Goal: Transaction & Acquisition: Subscribe to service/newsletter

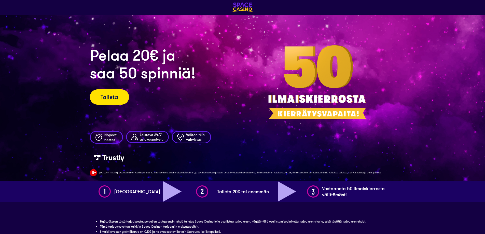
click at [98, 98] on link "Talleta" at bounding box center [109, 96] width 39 height 15
click at [251, 12] on img at bounding box center [242, 8] width 23 height 10
click at [241, 8] on img at bounding box center [242, 8] width 23 height 10
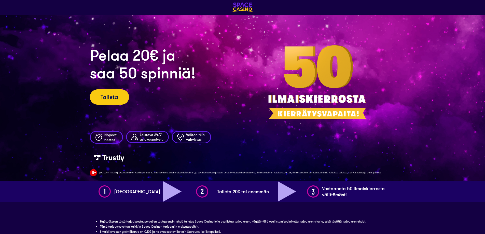
click at [241, 8] on img at bounding box center [242, 8] width 23 height 10
click at [246, 24] on div "CASINO Pelaa 20€ ja saa 50 spinniӓ! Talleta" at bounding box center [242, 75] width 305 height 111
